Goal: Navigation & Orientation: Go to known website

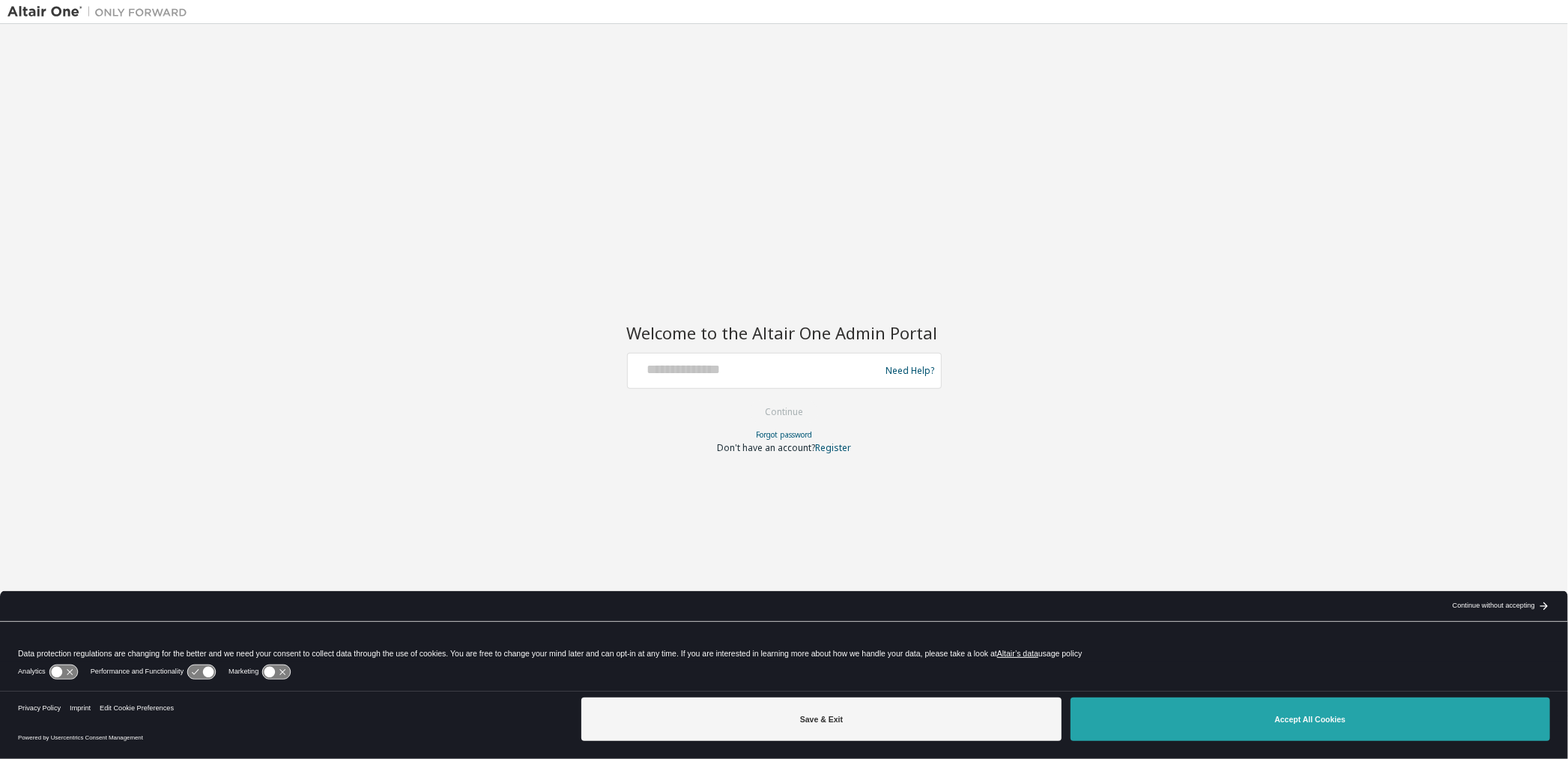
click at [1109, 704] on button "Accept All Cookies" at bounding box center [1310, 719] width 479 height 44
